Goal: Task Accomplishment & Management: Use online tool/utility

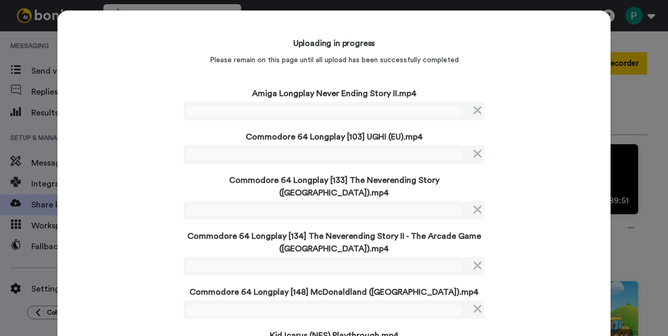
click at [138, 193] on div "Uploading in progress Please remain on this page until all upload has been succ…" at bounding box center [333, 326] width 553 height 633
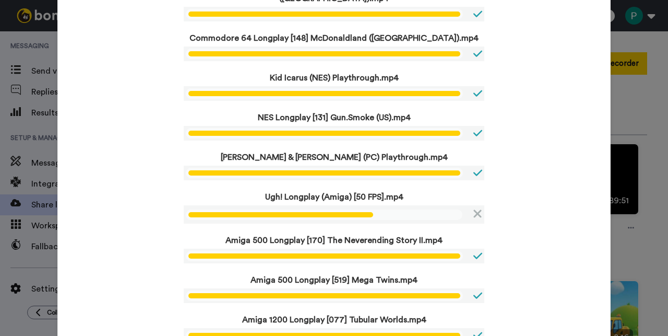
scroll to position [246, 0]
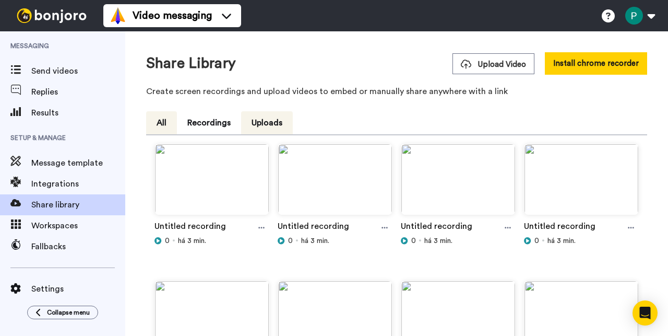
click at [160, 122] on button "All" at bounding box center [161, 122] width 31 height 23
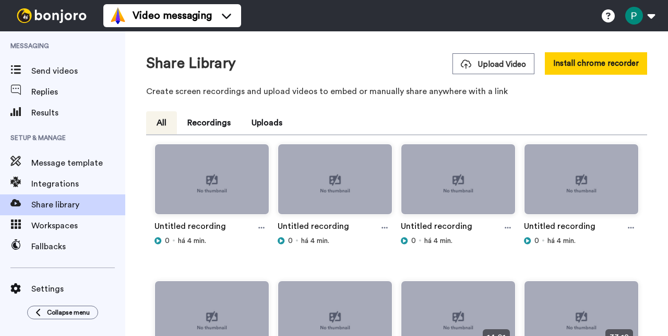
scroll to position [69, 0]
